Goal: Task Accomplishment & Management: Use online tool/utility

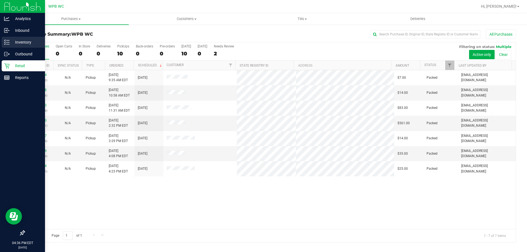
click at [20, 44] on p "Inventory" at bounding box center [26, 42] width 33 height 7
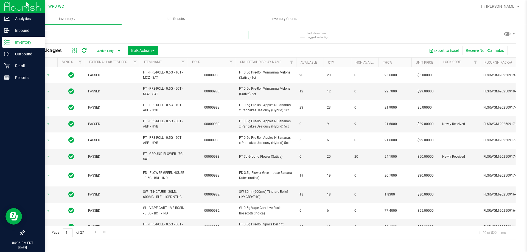
click at [139, 35] on input "text" at bounding box center [136, 35] width 224 height 8
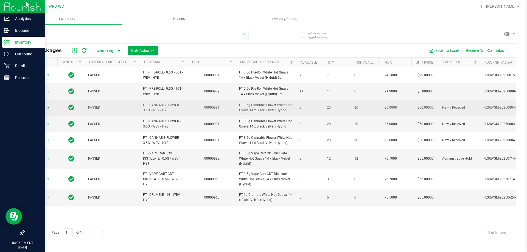
type input "wbv"
click at [38, 108] on span "Action" at bounding box center [37, 108] width 15 height 8
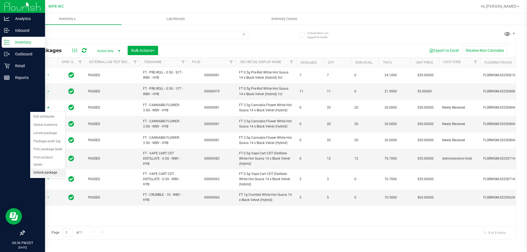
click at [52, 169] on li "Unlock package" at bounding box center [47, 173] width 35 height 8
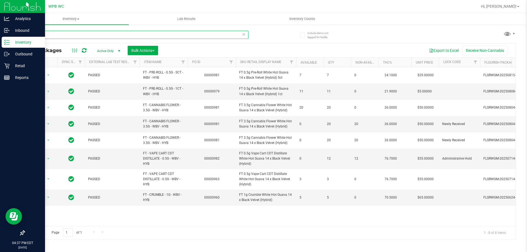
drag, startPoint x: 65, startPoint y: 34, endPoint x: 0, endPoint y: 37, distance: 64.9
click at [0, 37] on div "Analytics Inbound Inventory Outbound Retail Reports 04:37 PM EDT [DATE] 09/27 W…" at bounding box center [263, 126] width 527 height 252
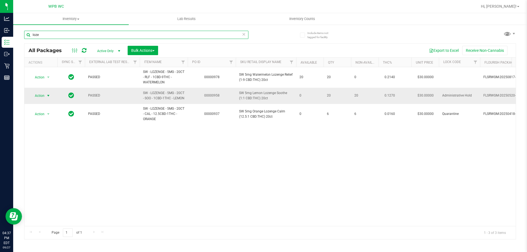
type input "loze"
click at [39, 97] on span "Action" at bounding box center [37, 96] width 15 height 8
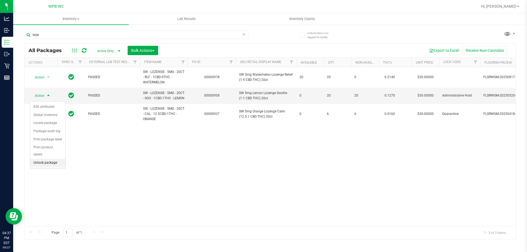
click at [45, 159] on li "Unlock package" at bounding box center [47, 163] width 35 height 8
